Goal: Information Seeking & Learning: Understand process/instructions

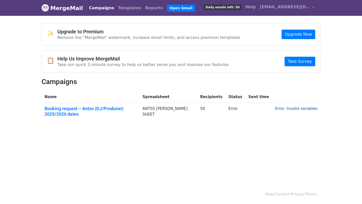
click at [303, 109] on link "Error: Invalid variables" at bounding box center [296, 108] width 42 height 5
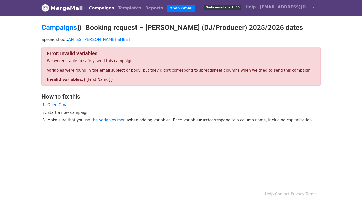
click at [98, 9] on link "Campaigns" at bounding box center [101, 8] width 29 height 10
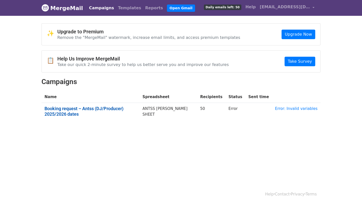
click at [105, 109] on link "Booking request – Antss (DJ/Producer) 2025/2026 dates" at bounding box center [90, 111] width 92 height 11
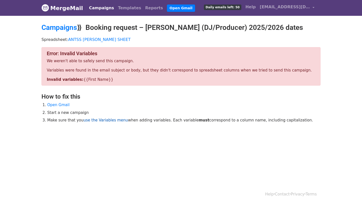
click at [104, 120] on link "use the Variables menu" at bounding box center [105, 120] width 44 height 5
